Goal: Navigation & Orientation: Find specific page/section

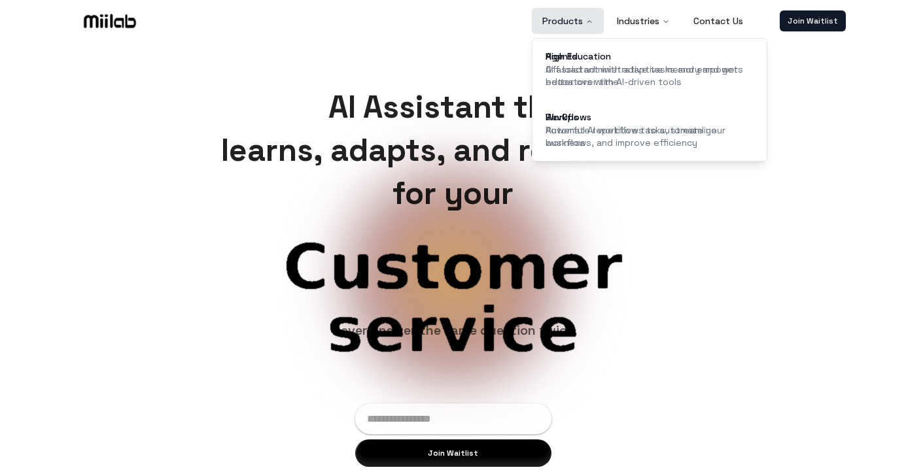
click at [572, 14] on button "Products" at bounding box center [568, 21] width 72 height 26
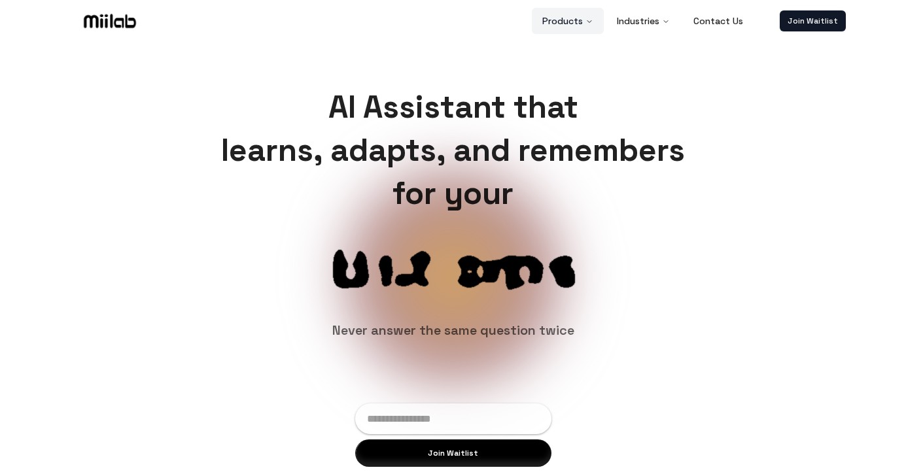
click at [578, 33] on button "Products" at bounding box center [568, 21] width 72 height 26
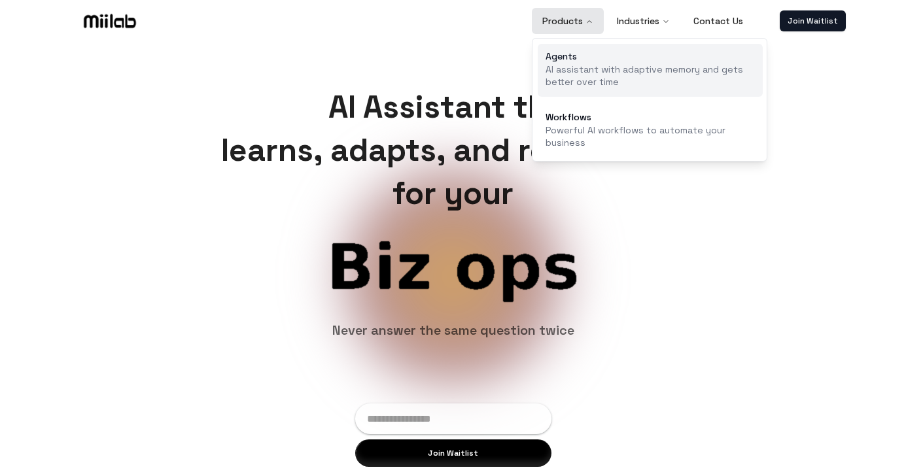
click at [572, 53] on div "Agents" at bounding box center [650, 56] width 209 height 9
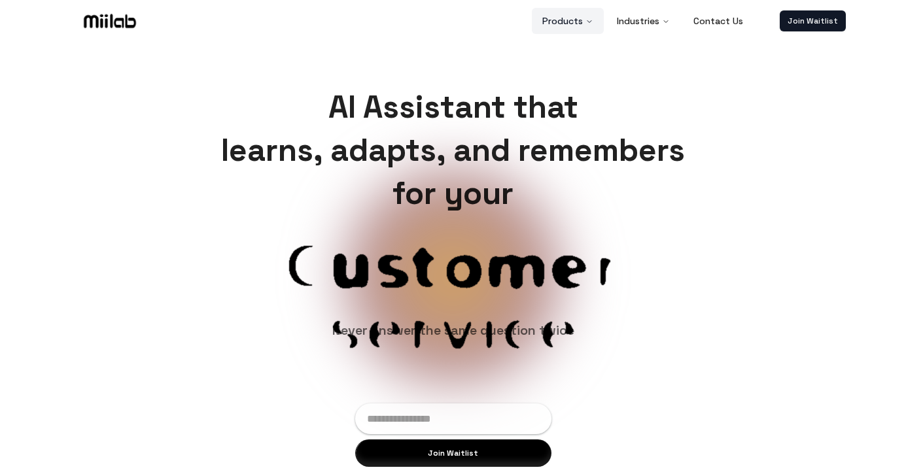
click at [584, 25] on button "Products" at bounding box center [568, 21] width 72 height 26
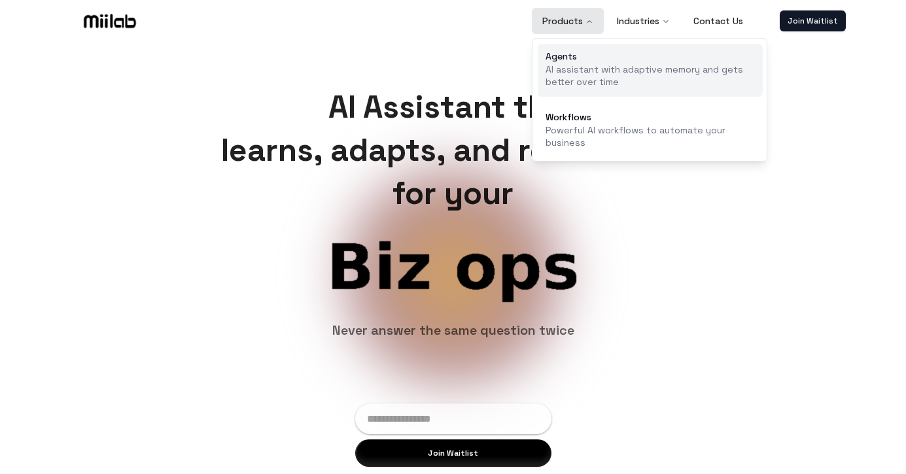
click at [579, 60] on div "Agents" at bounding box center [650, 56] width 209 height 9
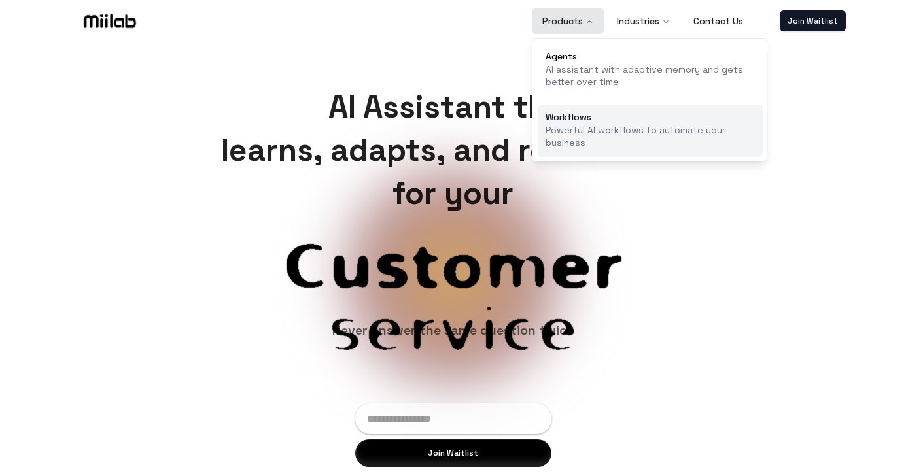
click at [576, 152] on link "Workflows Powerful AI workflows to automate your business" at bounding box center [650, 131] width 225 height 53
